Goal: Find specific page/section: Find specific page/section

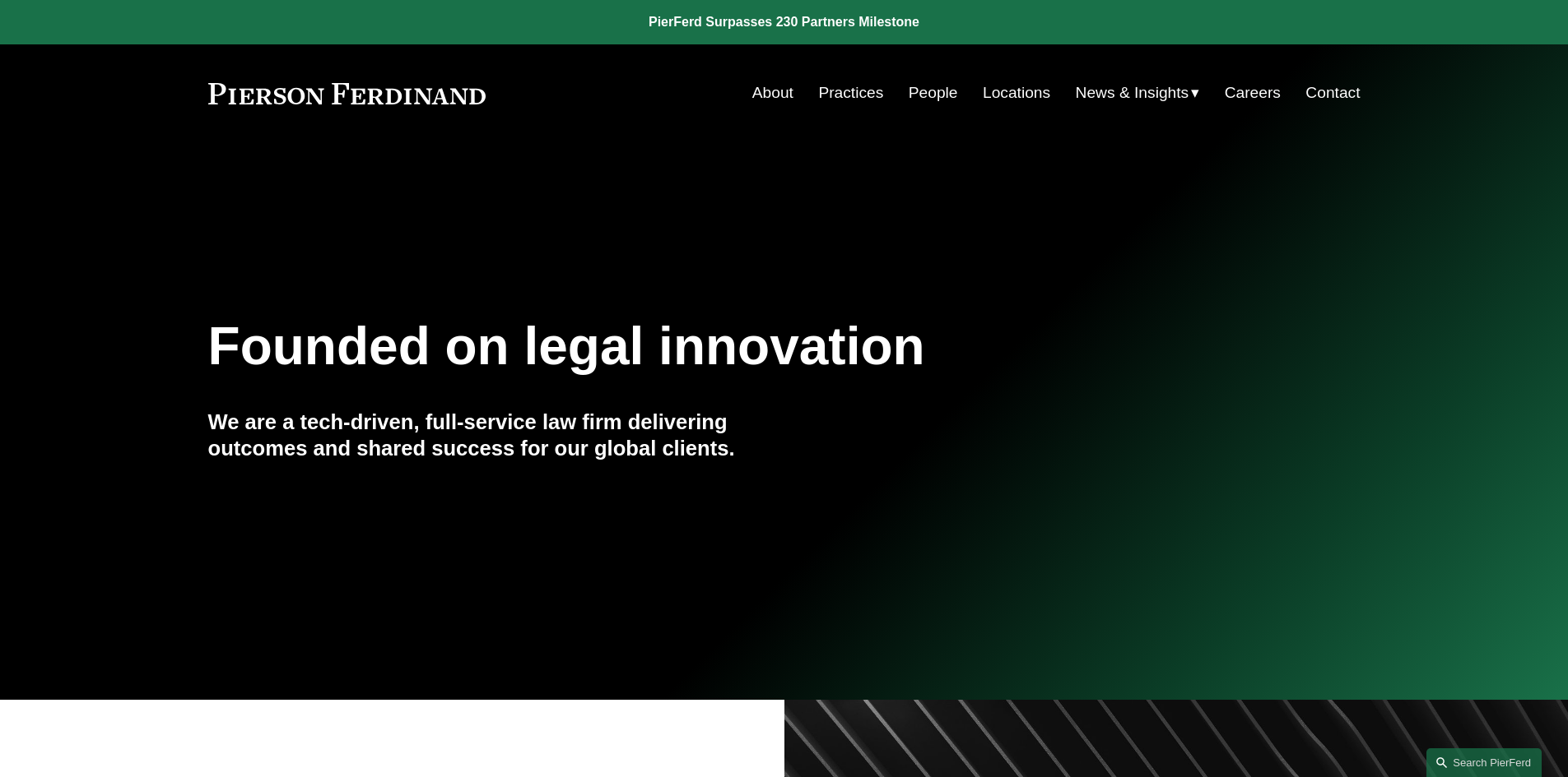
click at [925, 92] on link "People" at bounding box center [933, 92] width 50 height 31
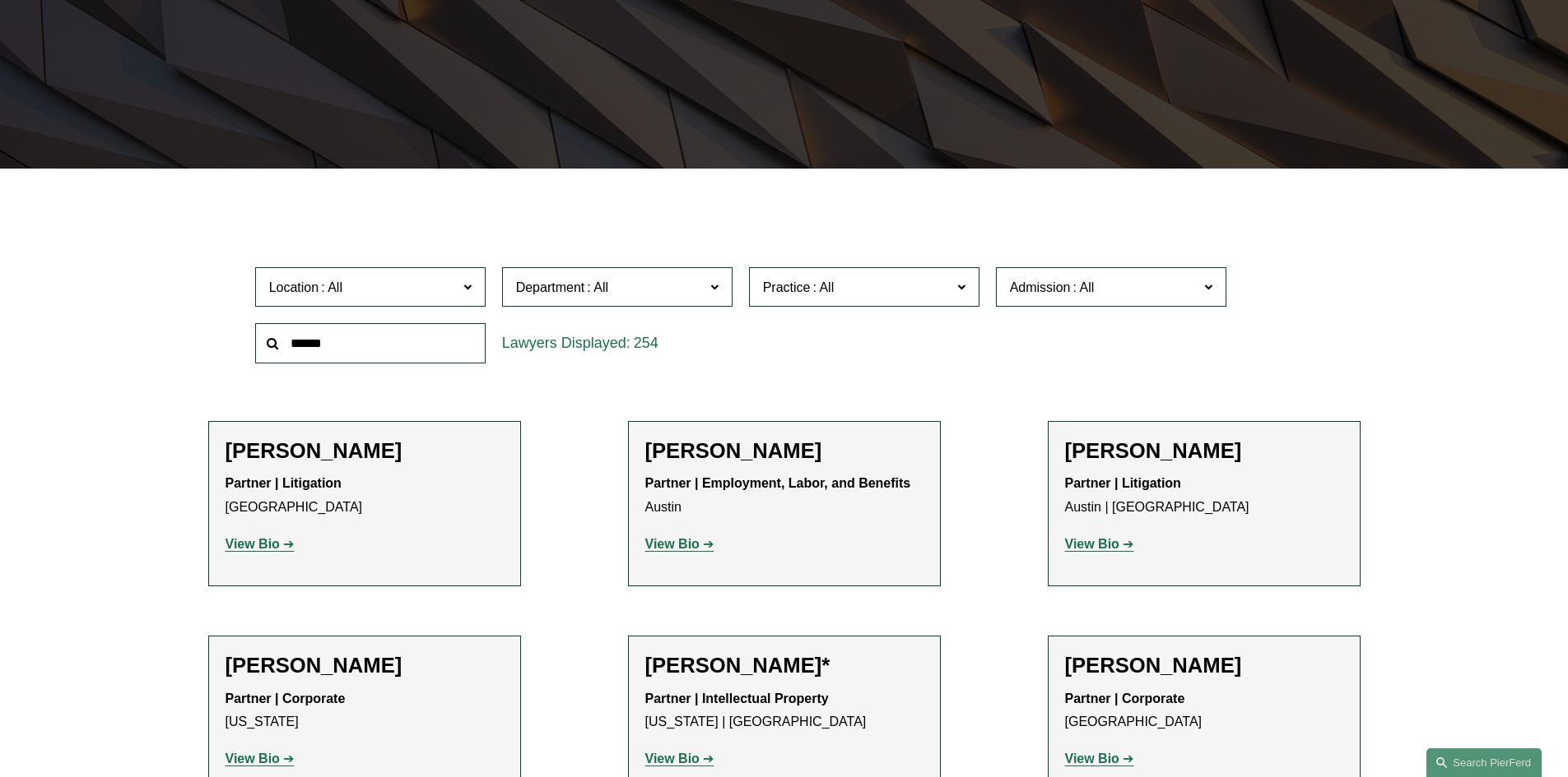
scroll to position [329, 0]
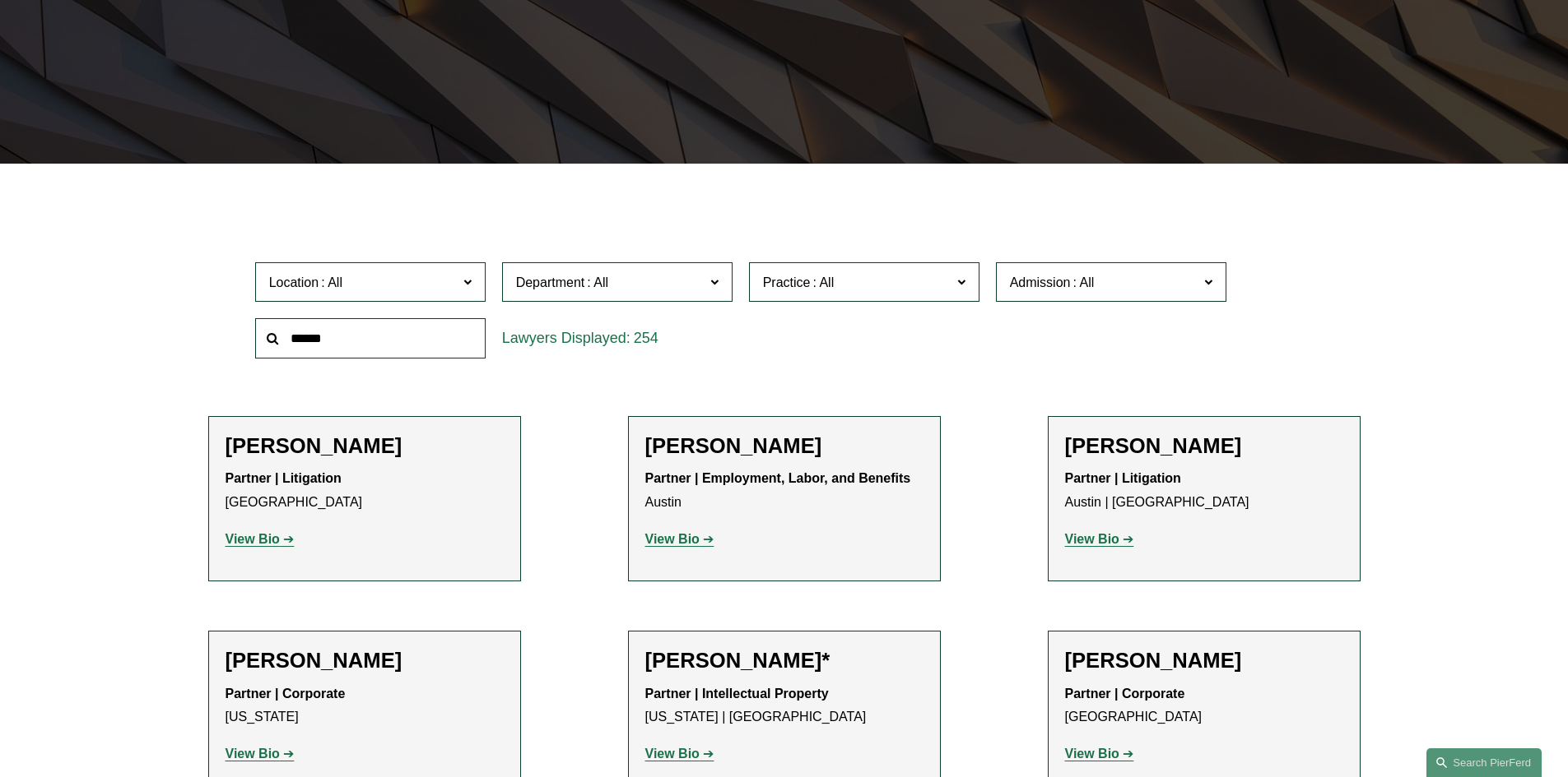
click at [468, 283] on span at bounding box center [466, 281] width 8 height 21
click at [0, 0] on link "Houston" at bounding box center [0, 0] width 0 height 0
click at [267, 536] on strong "View Bio" at bounding box center [252, 539] width 54 height 14
